Goal: Entertainment & Leisure: Browse casually

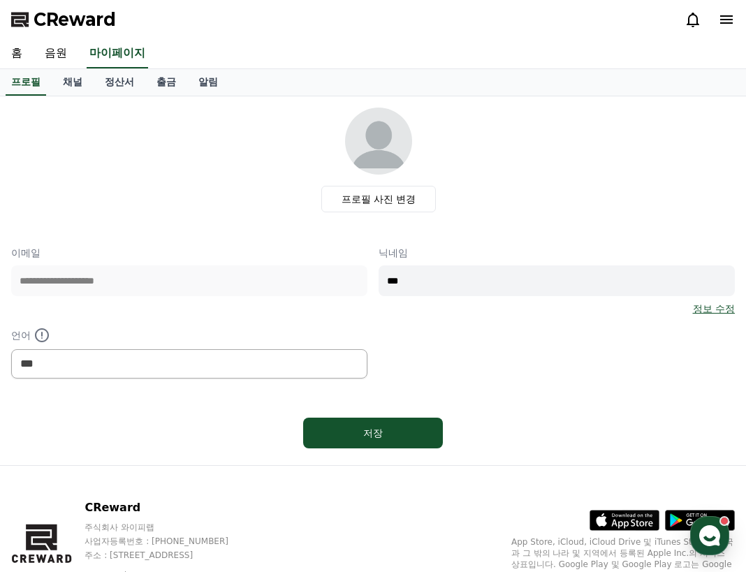
select select "**********"
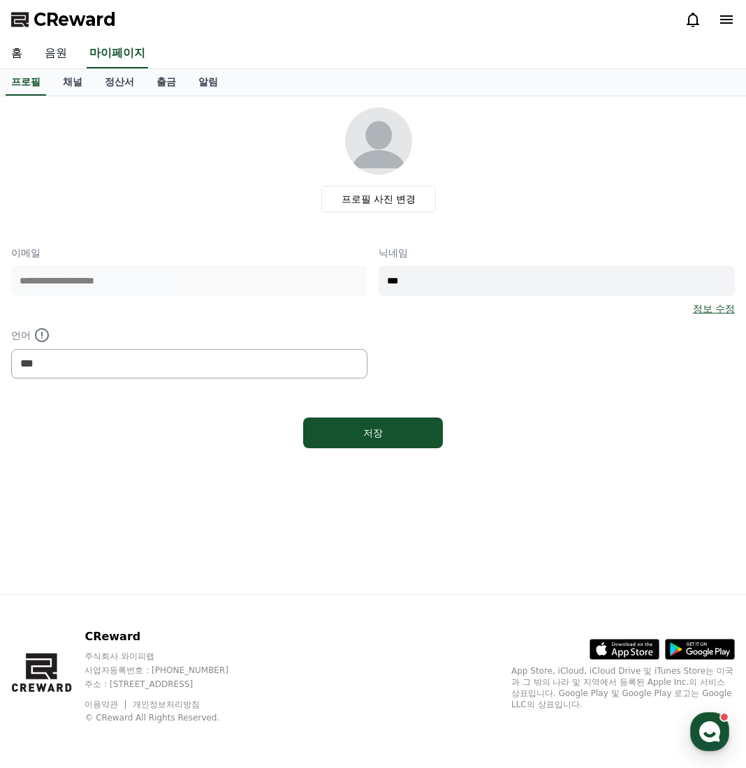
click at [52, 50] on link "음원" at bounding box center [56, 53] width 45 height 29
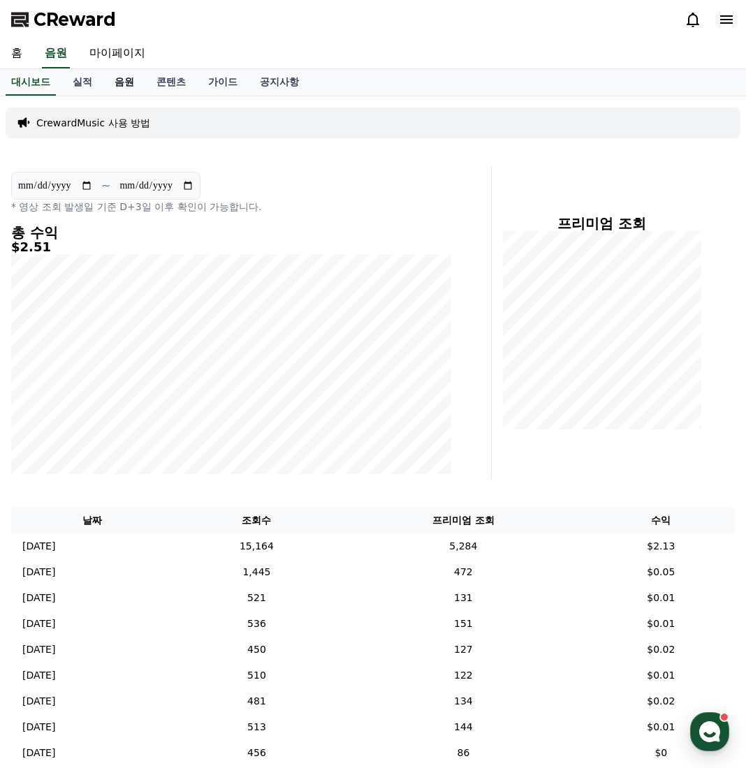
click at [134, 88] on link "음원" at bounding box center [124, 82] width 42 height 27
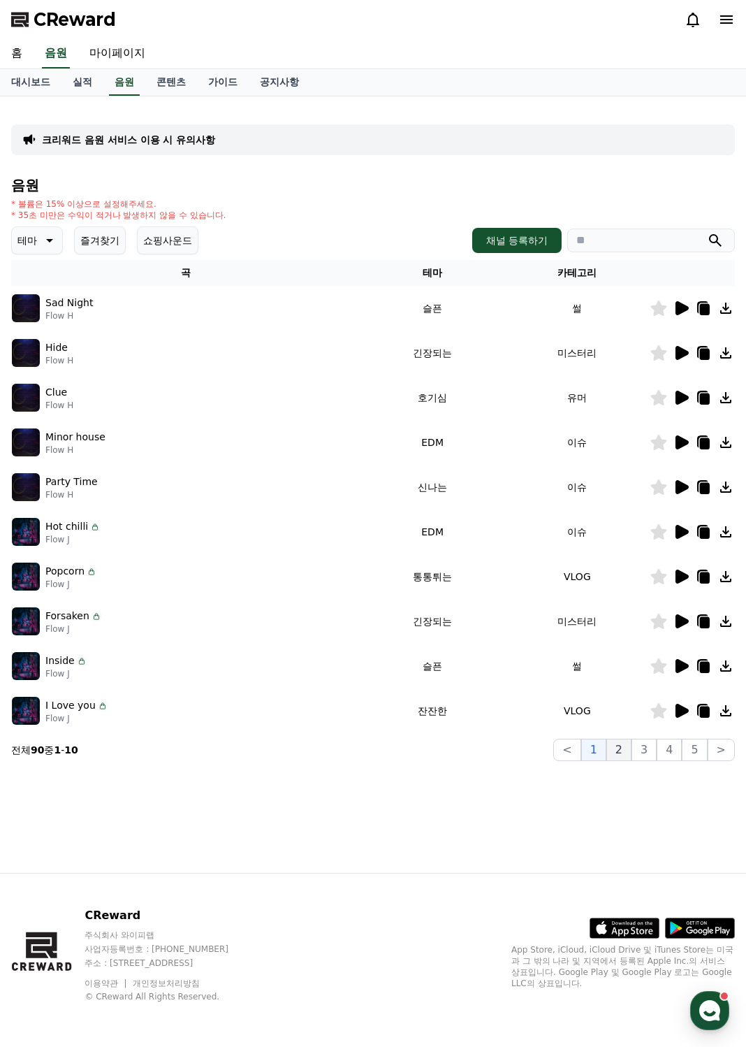
click at [619, 571] on button "2" at bounding box center [618, 749] width 25 height 22
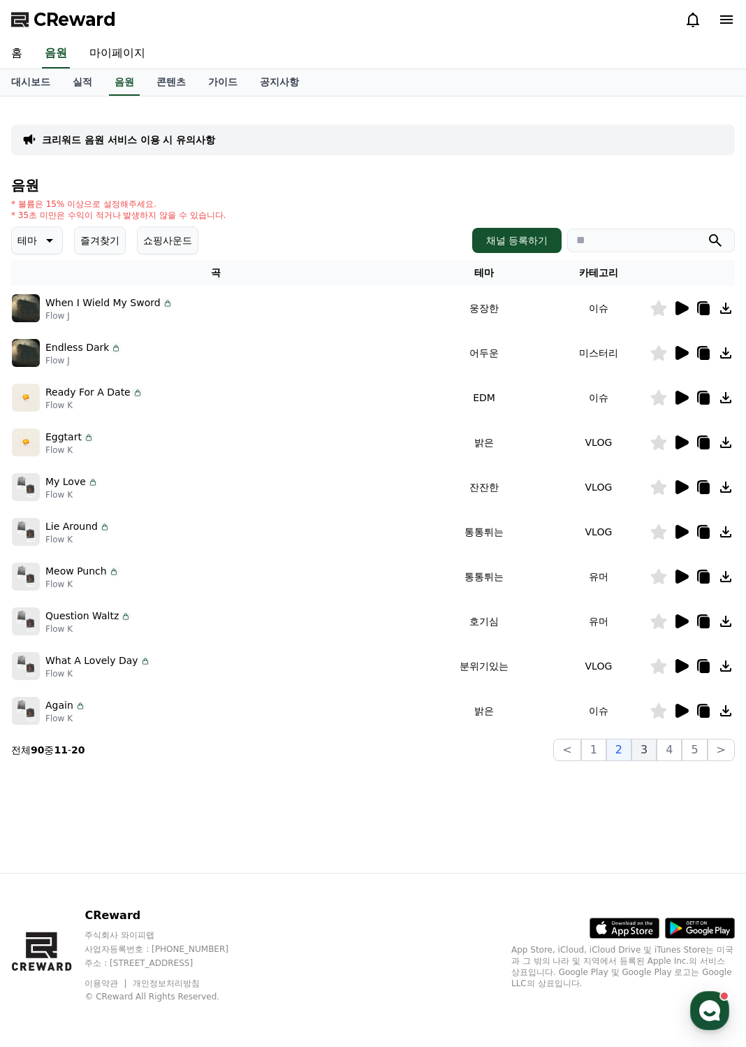
click at [653, 571] on button "3" at bounding box center [644, 749] width 25 height 22
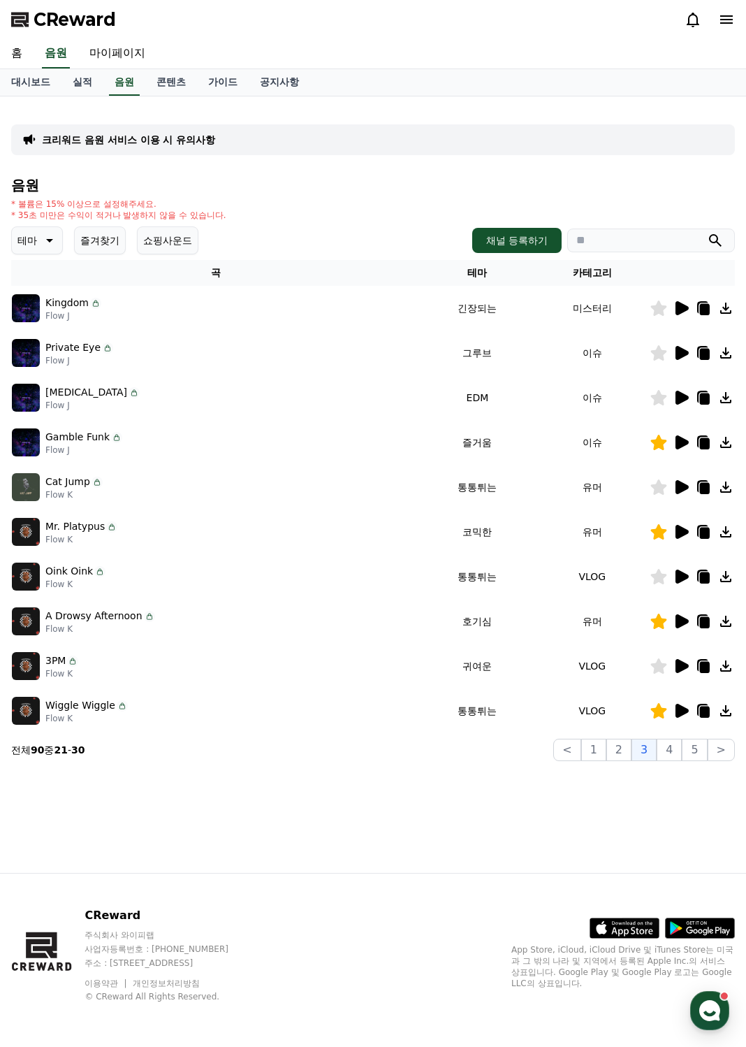
click at [680, 444] on icon at bounding box center [682, 442] width 13 height 14
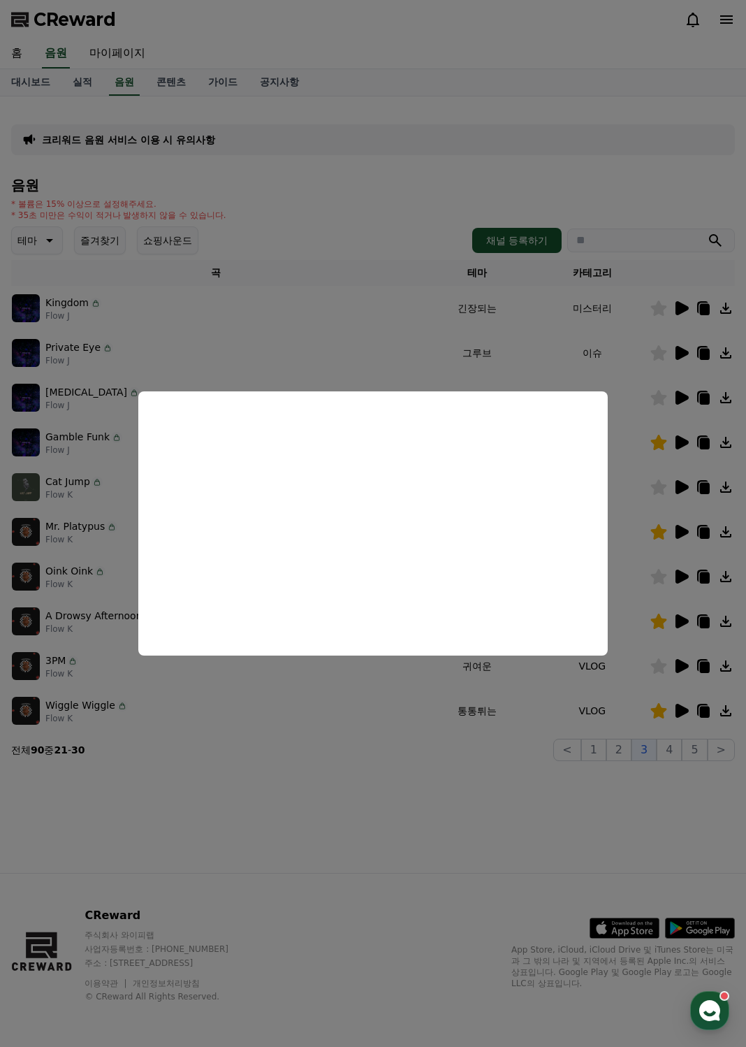
drag, startPoint x: 519, startPoint y: 720, endPoint x: 567, endPoint y: 720, distance: 47.5
click at [523, 571] on button "close modal" at bounding box center [373, 523] width 746 height 1047
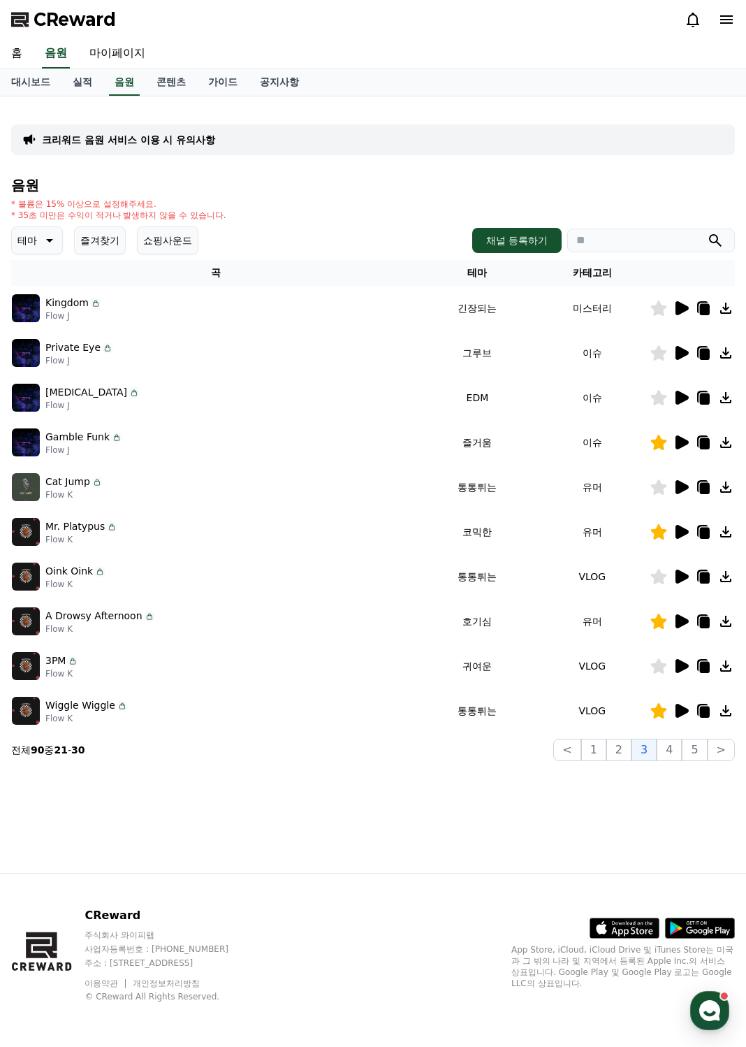
click at [679, 571] on icon at bounding box center [682, 711] width 13 height 14
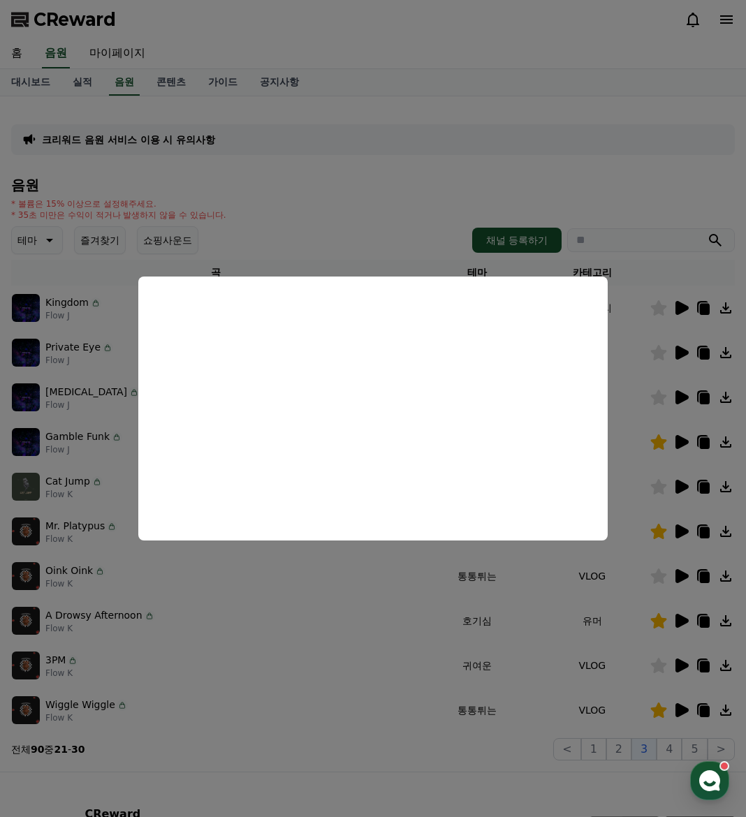
click at [338, 563] on button "close modal" at bounding box center [373, 408] width 746 height 817
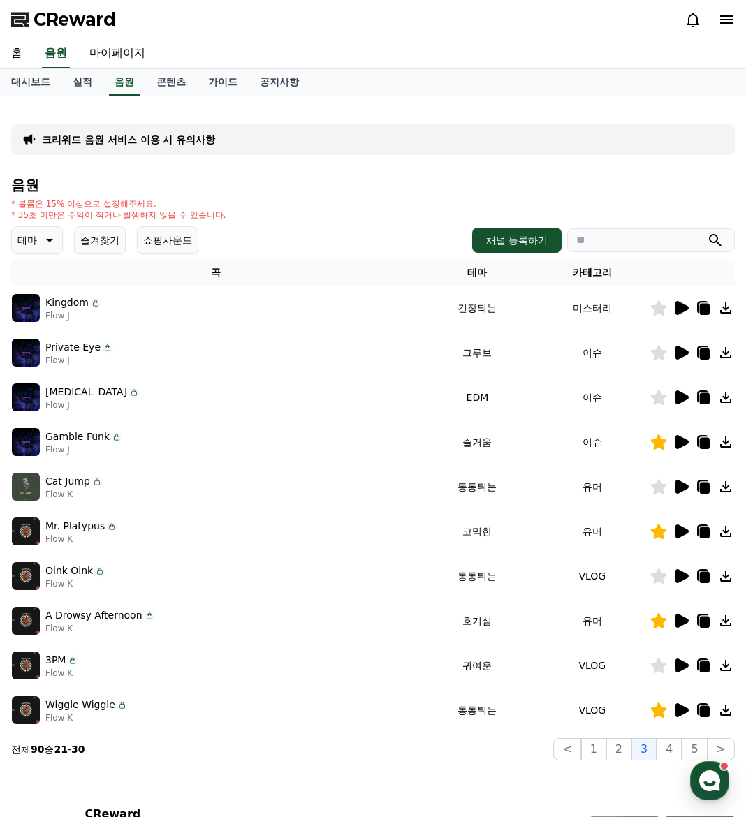
click at [673, 532] on icon at bounding box center [681, 531] width 17 height 17
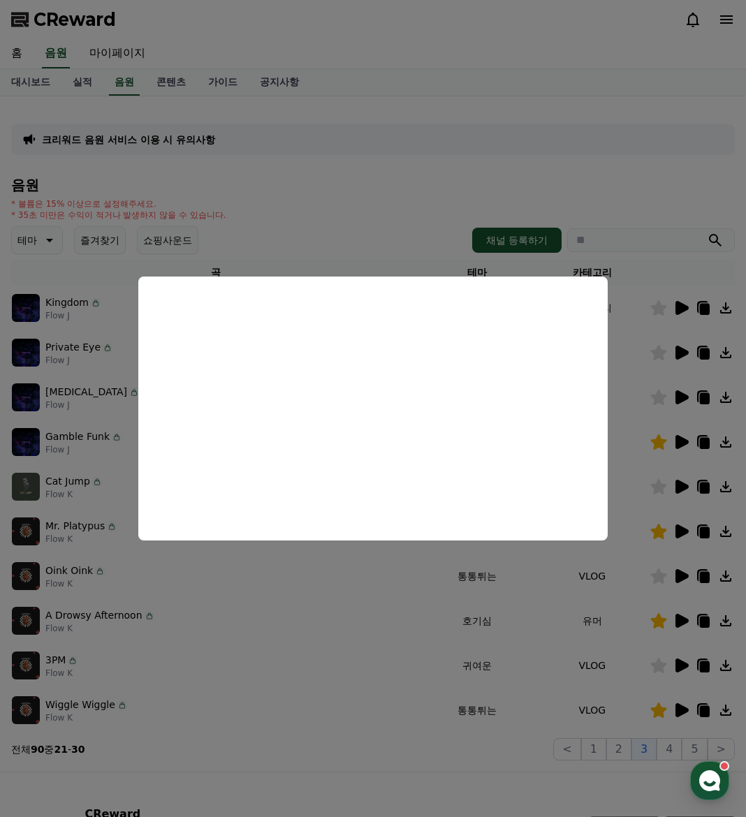
click at [323, 571] on button "close modal" at bounding box center [373, 408] width 746 height 817
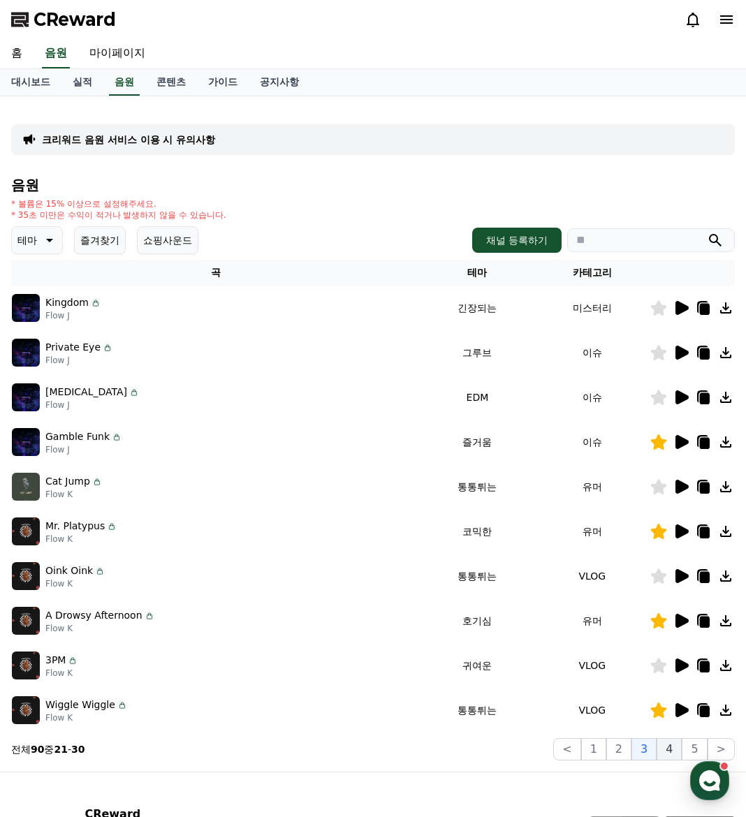
click at [669, 571] on button "4" at bounding box center [669, 749] width 25 height 22
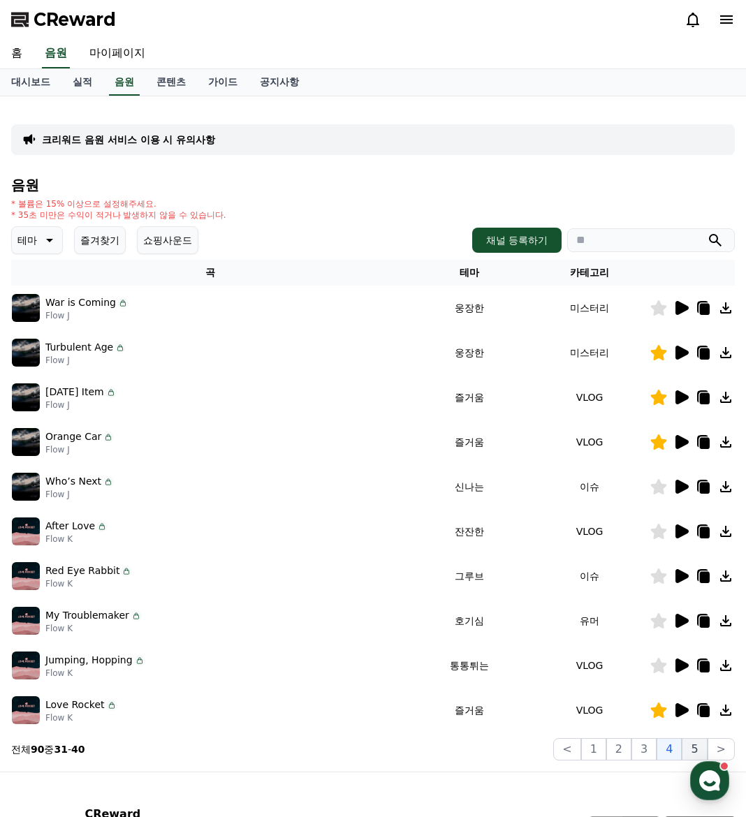
click at [689, 571] on button "5" at bounding box center [694, 749] width 25 height 22
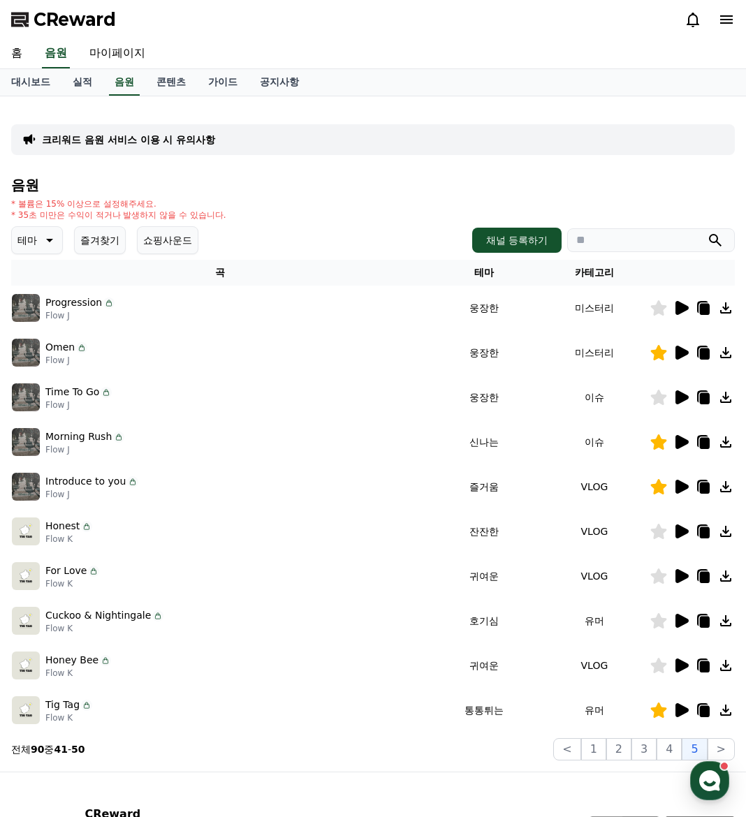
click at [683, 493] on icon at bounding box center [681, 487] width 17 height 17
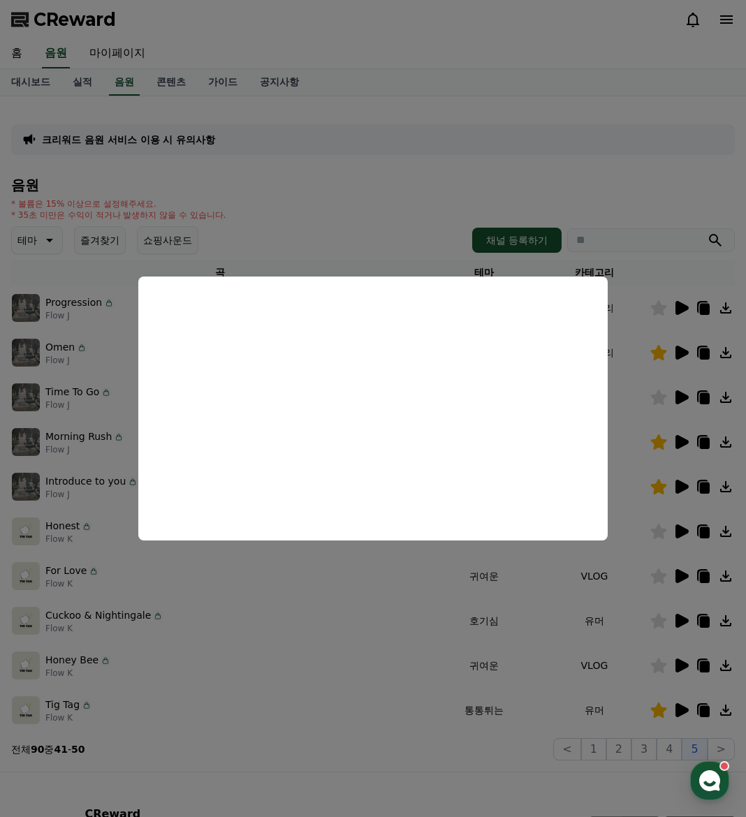
drag, startPoint x: 407, startPoint y: 574, endPoint x: 395, endPoint y: 537, distance: 38.0
click at [407, 571] on button "close modal" at bounding box center [373, 408] width 746 height 817
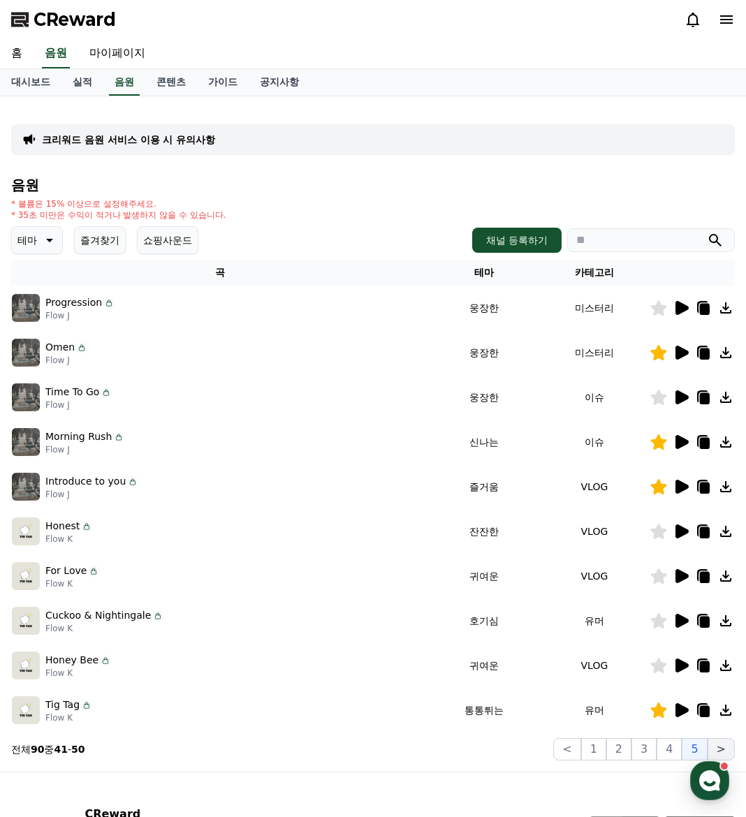
click at [723, 571] on button ">" at bounding box center [721, 749] width 27 height 22
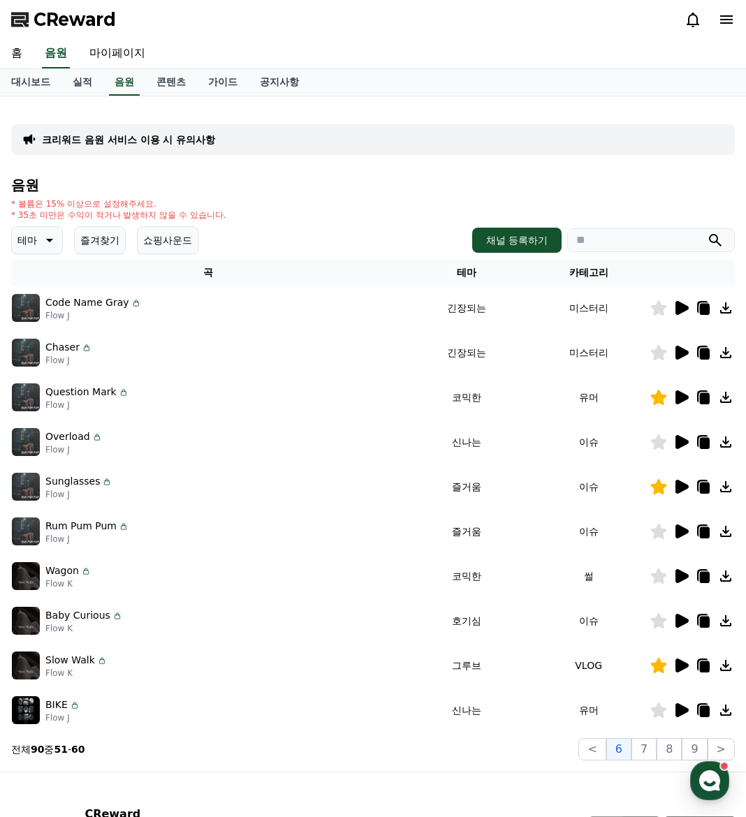
click at [685, 403] on icon at bounding box center [681, 397] width 17 height 17
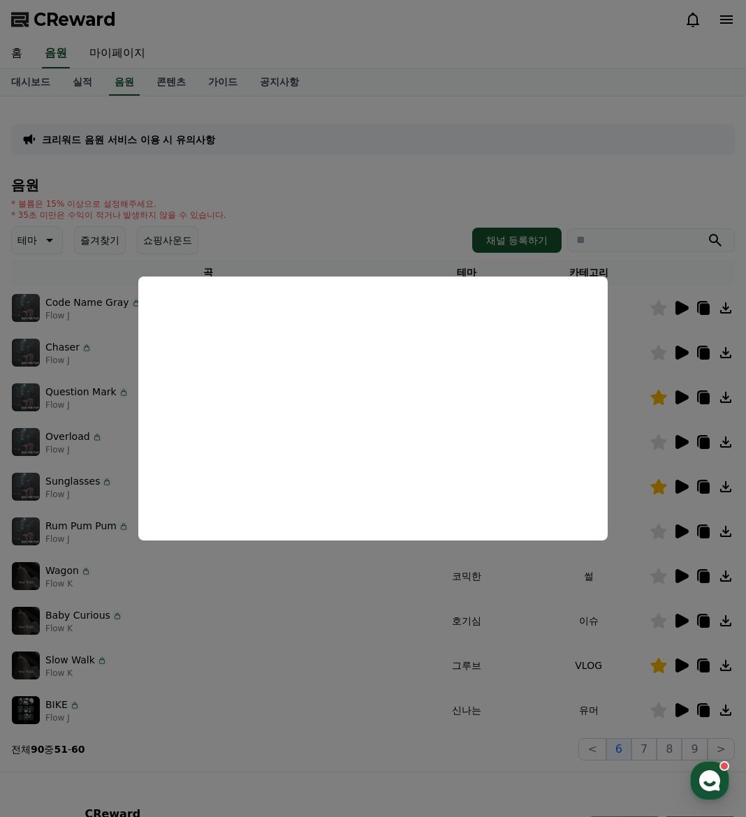
click at [551, 571] on button "close modal" at bounding box center [373, 408] width 746 height 817
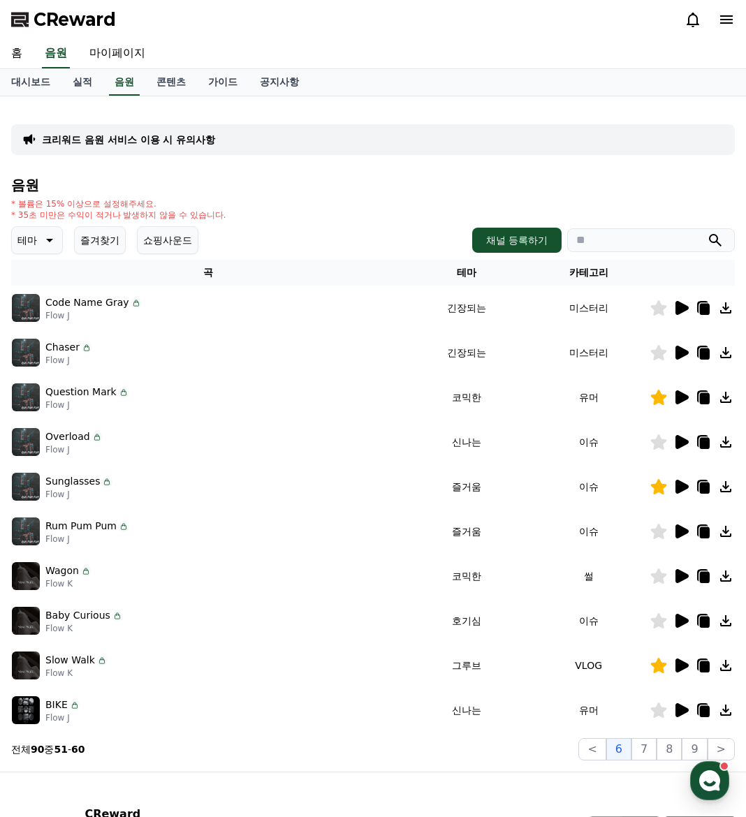
click at [702, 390] on icon at bounding box center [703, 397] width 17 height 17
